Goal: Information Seeking & Learning: Learn about a topic

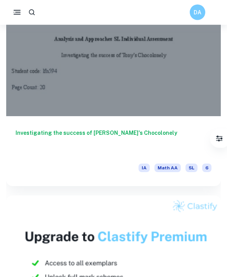
scroll to position [1477, 0]
click at [12, 3] on div "DA" at bounding box center [113, 12] width 227 height 25
click at [13, 11] on icon "button" at bounding box center [16, 12] width 9 height 9
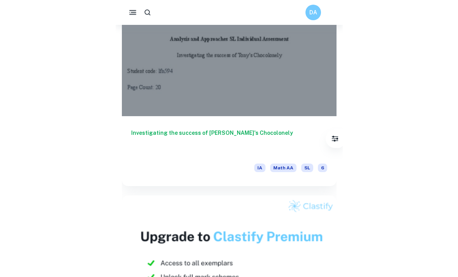
scroll to position [0, 0]
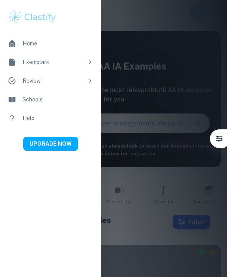
click at [139, 113] on div at bounding box center [113, 138] width 227 height 277
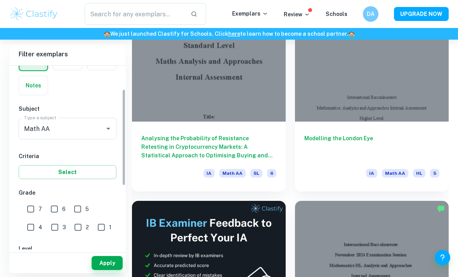
scroll to position [51, 0]
click at [31, 205] on input "7" at bounding box center [31, 209] width 16 height 16
checkbox input "true"
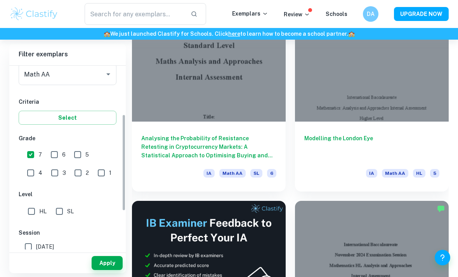
scroll to position [107, 0]
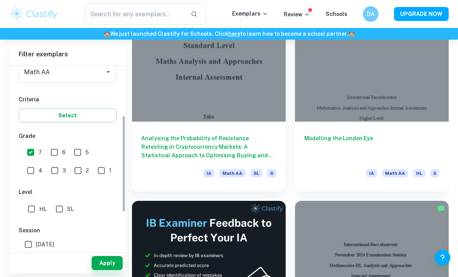
click at [58, 206] on input "SL" at bounding box center [60, 209] width 16 height 16
checkbox input "true"
click at [113, 270] on button "Apply" at bounding box center [107, 263] width 31 height 14
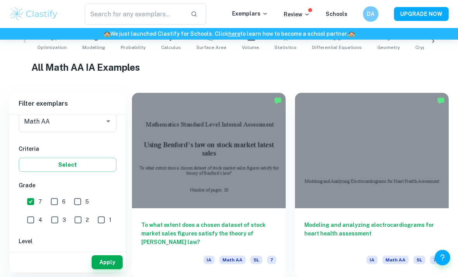
scroll to position [170, 0]
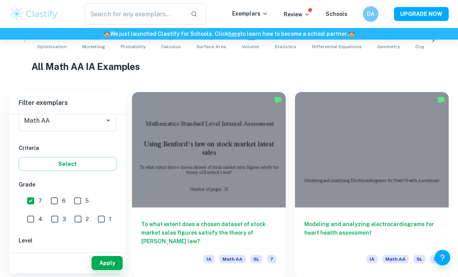
click at [429, 228] on h6 "Modeling and analyzing electrocardiograms for heart health assessment" at bounding box center [371, 233] width 135 height 26
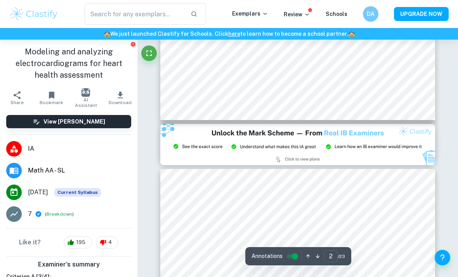
type input "3"
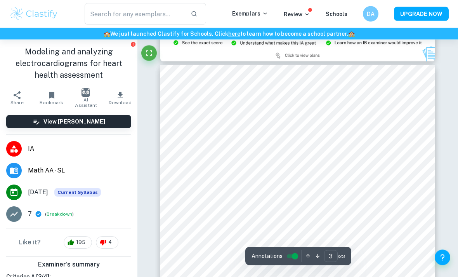
scroll to position [857, 0]
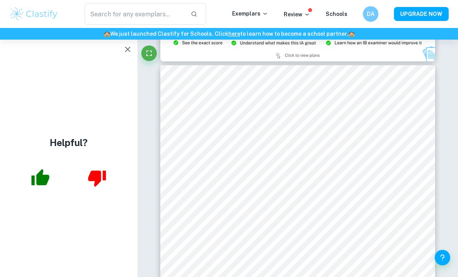
click at [128, 44] on button "button" at bounding box center [128, 50] width 16 height 16
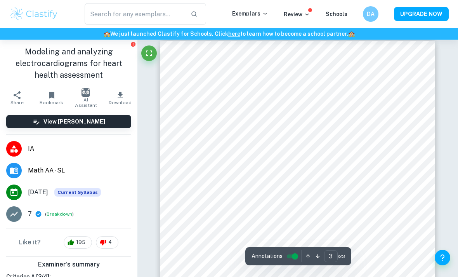
scroll to position [882, 0]
